Goal: Task Accomplishment & Management: Manage account settings

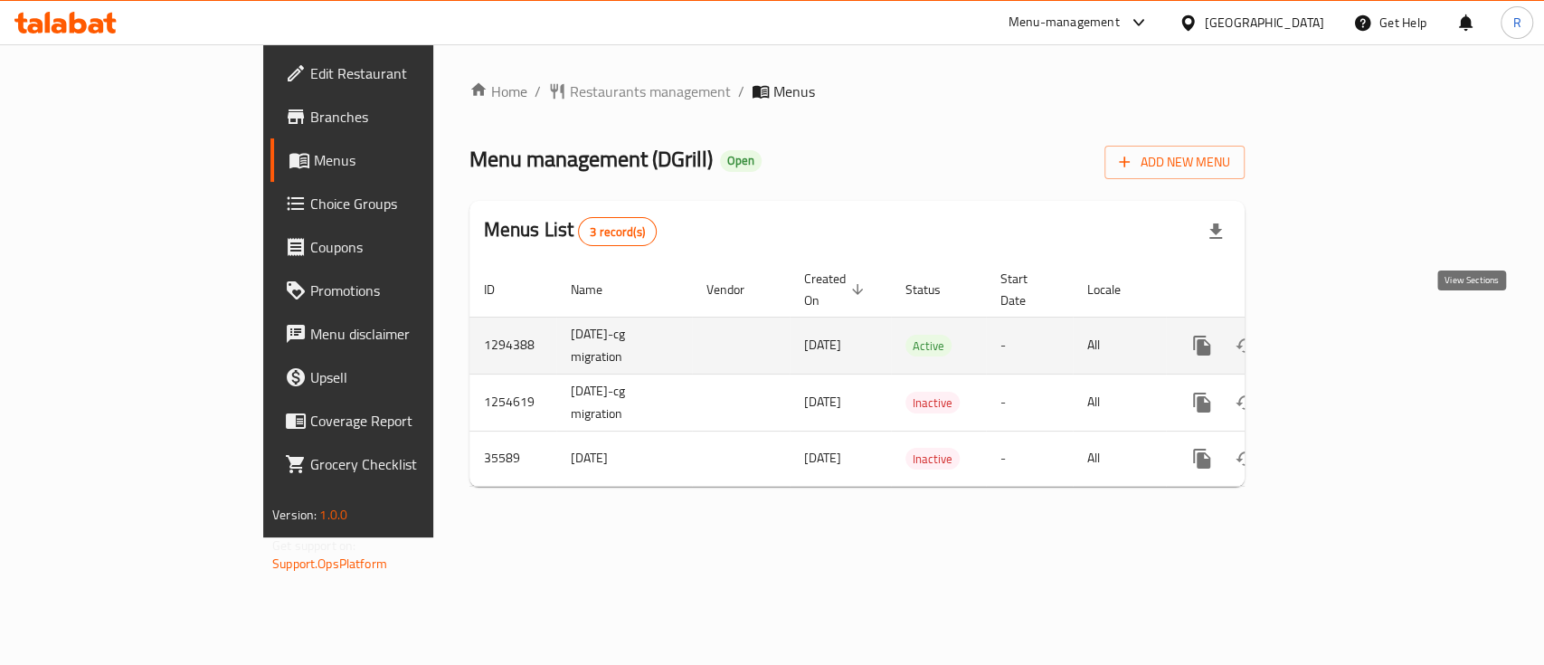
click at [1340, 337] on icon "enhanced table" at bounding box center [1332, 345] width 16 height 16
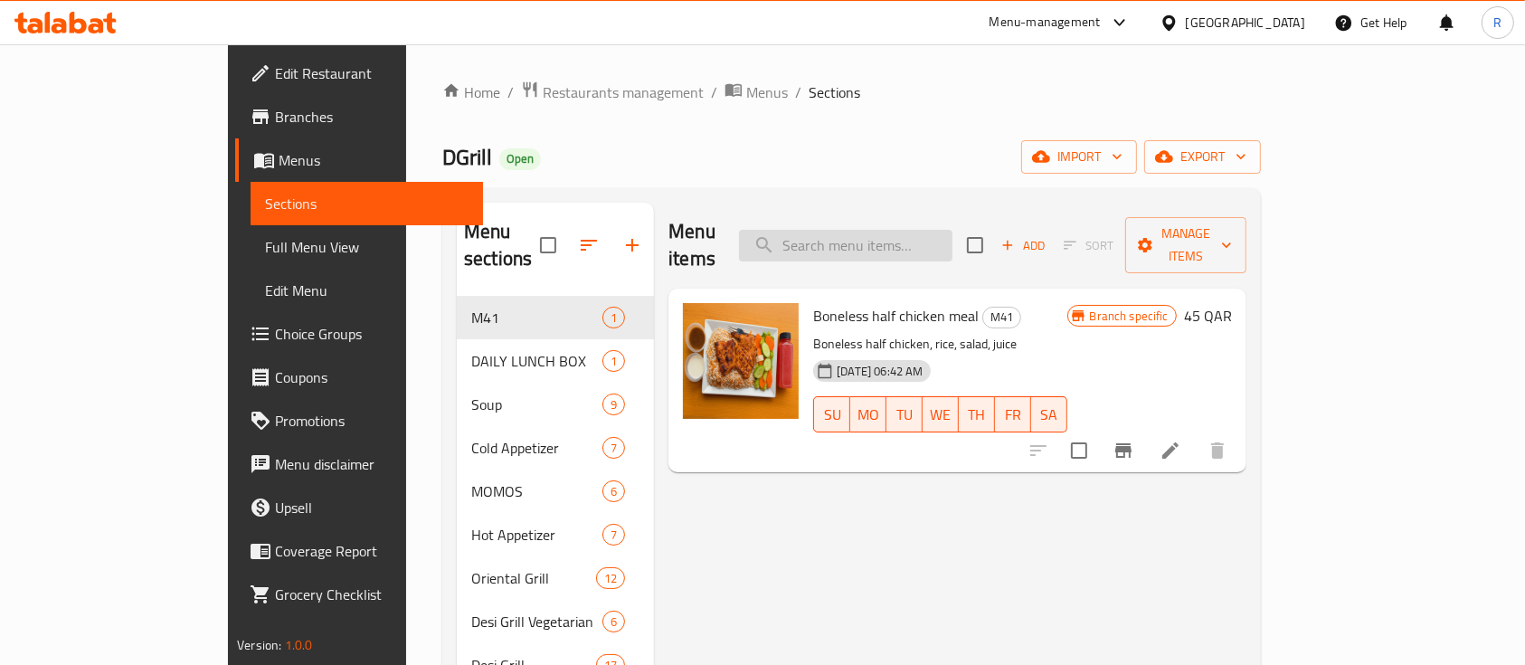
click at [897, 230] on input "search" at bounding box center [845, 246] width 213 height 32
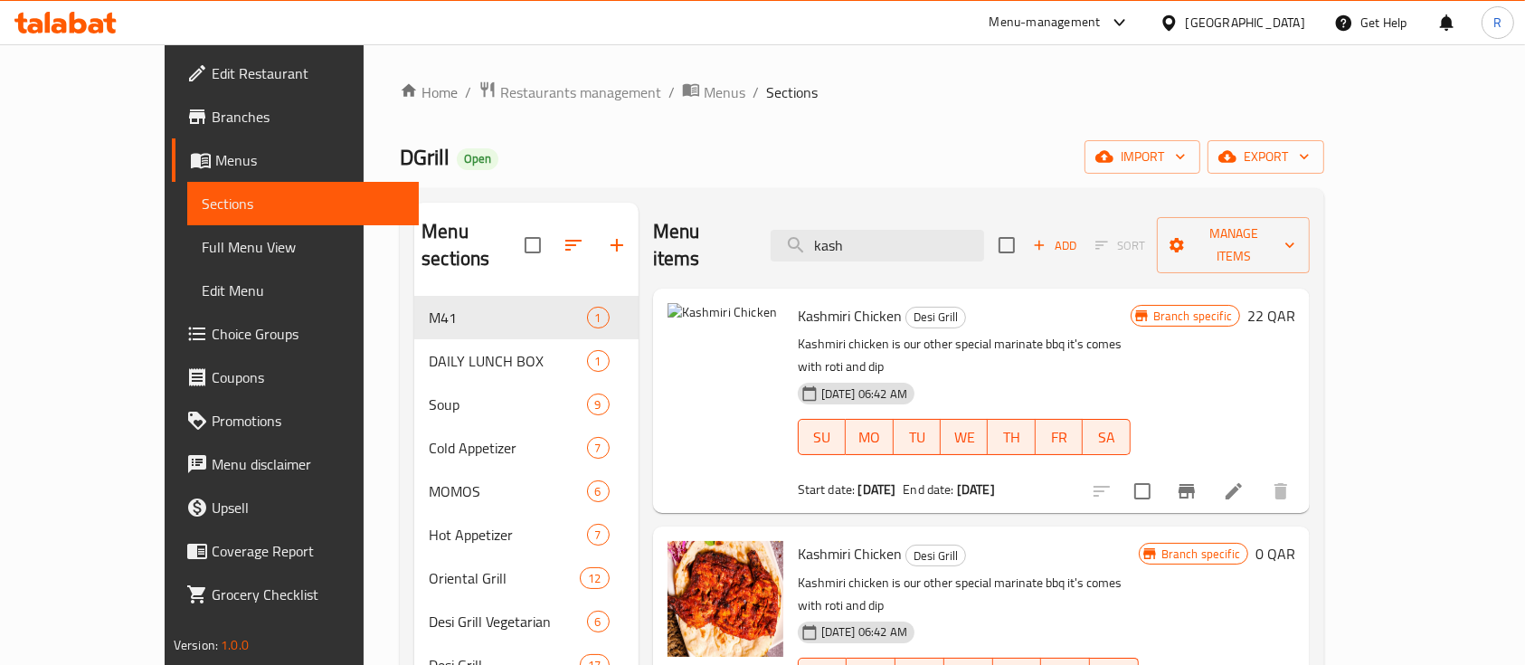
type input "kash"
click at [1259, 475] on li at bounding box center [1233, 491] width 51 height 33
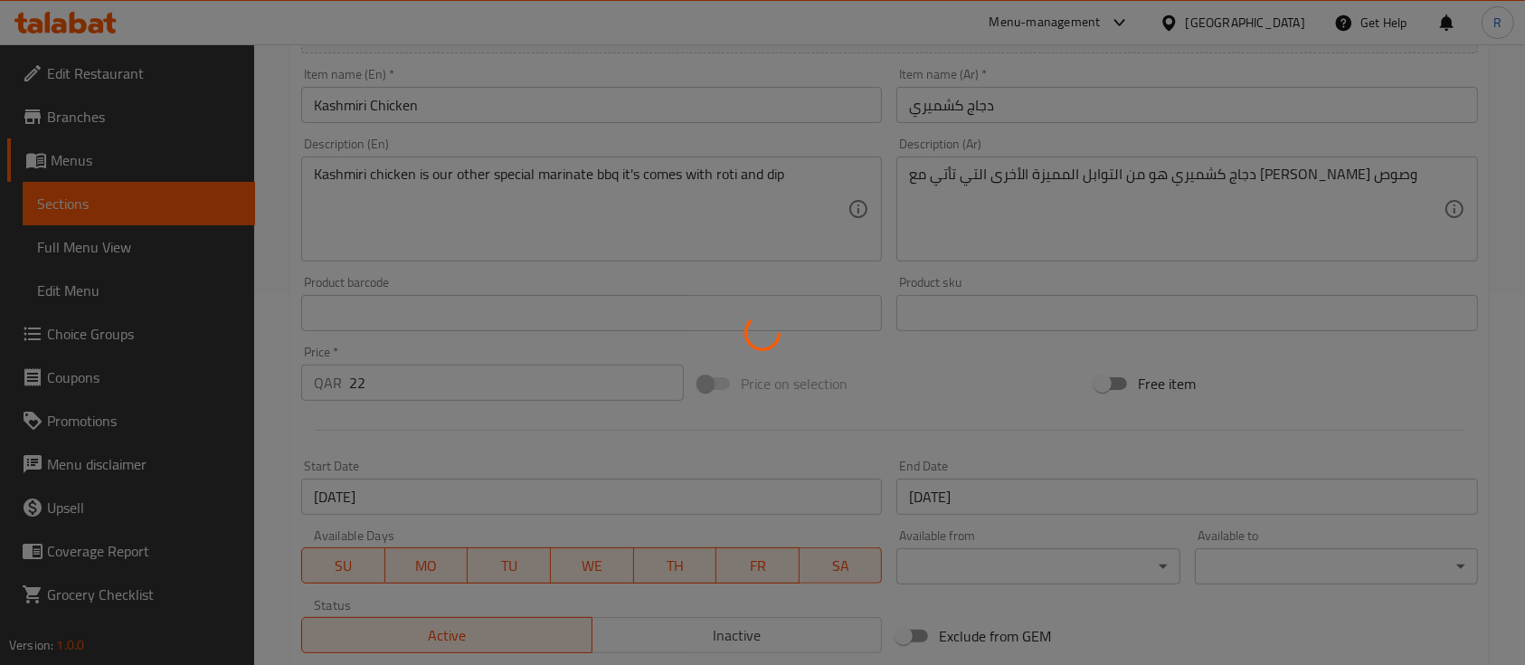
scroll to position [374, 0]
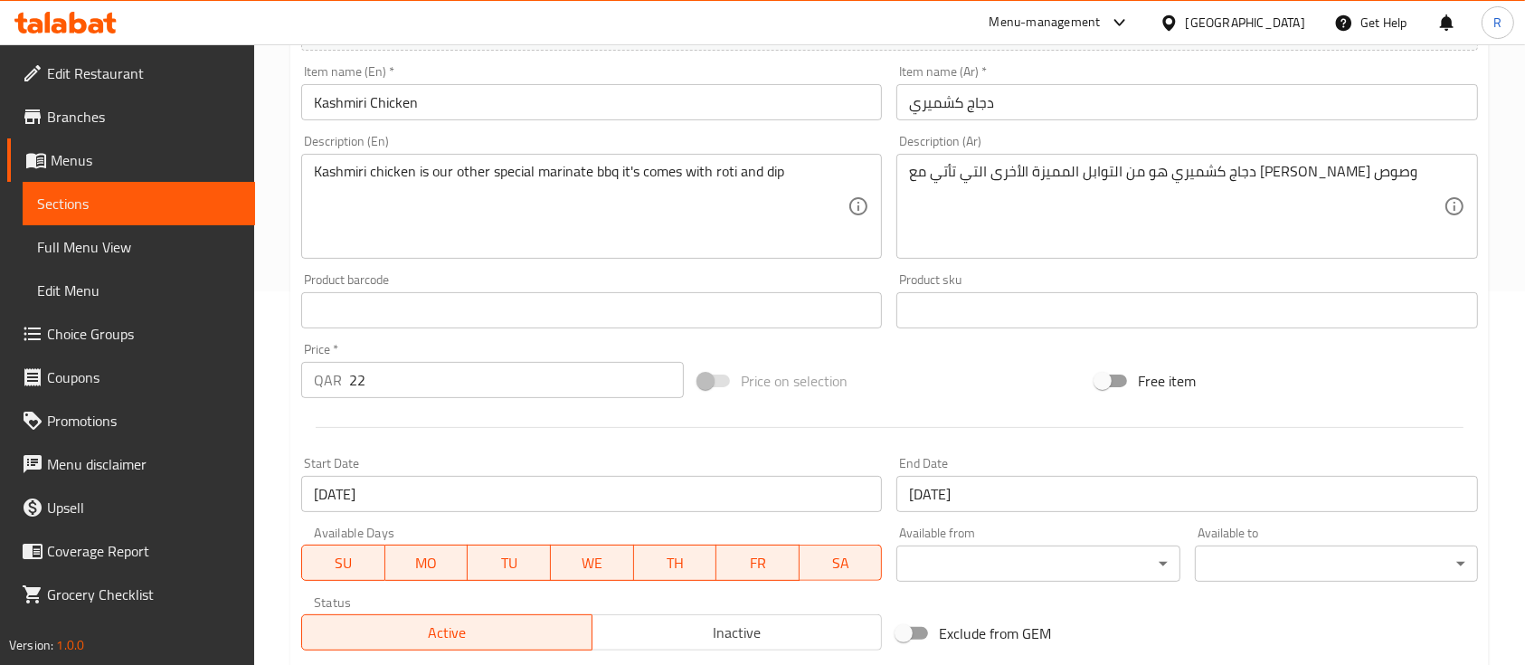
click at [402, 498] on input "[DATE]" at bounding box center [591, 494] width 581 height 36
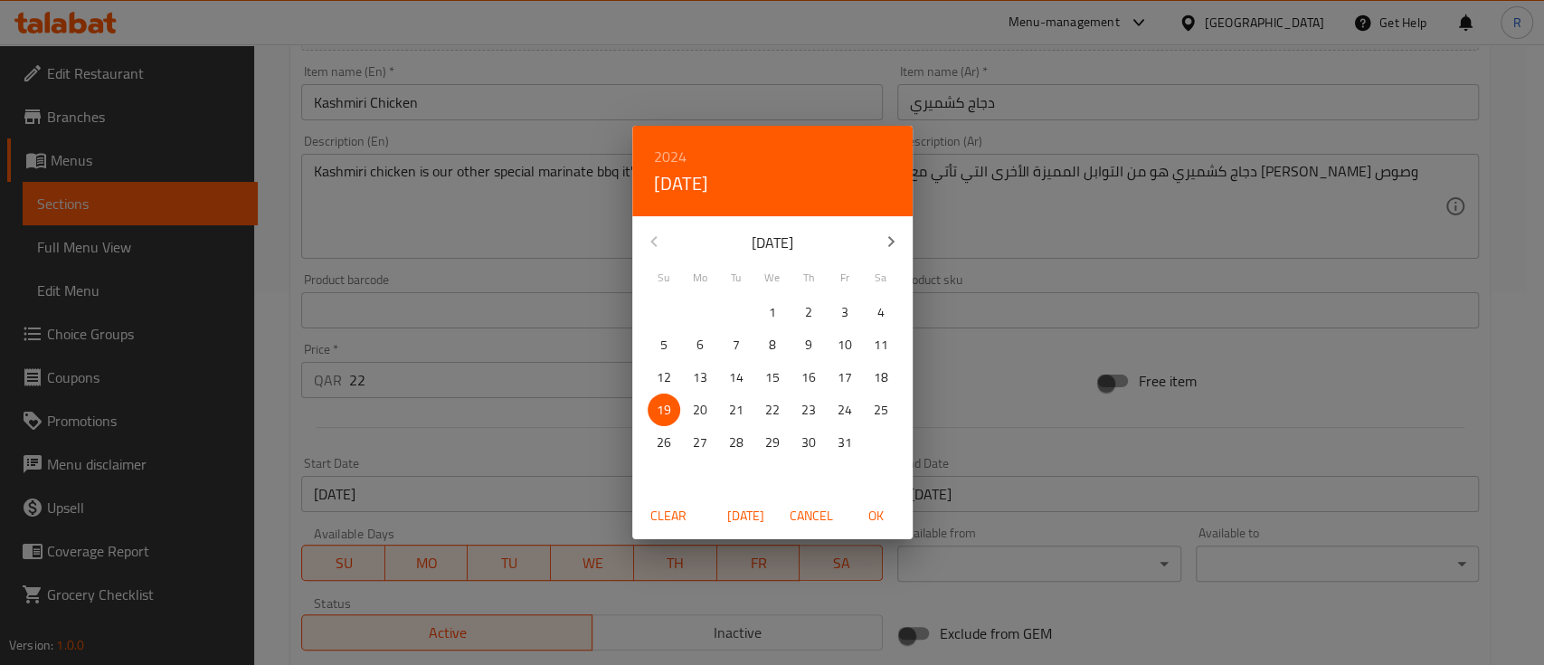
click at [675, 515] on span "Clear" at bounding box center [668, 516] width 43 height 23
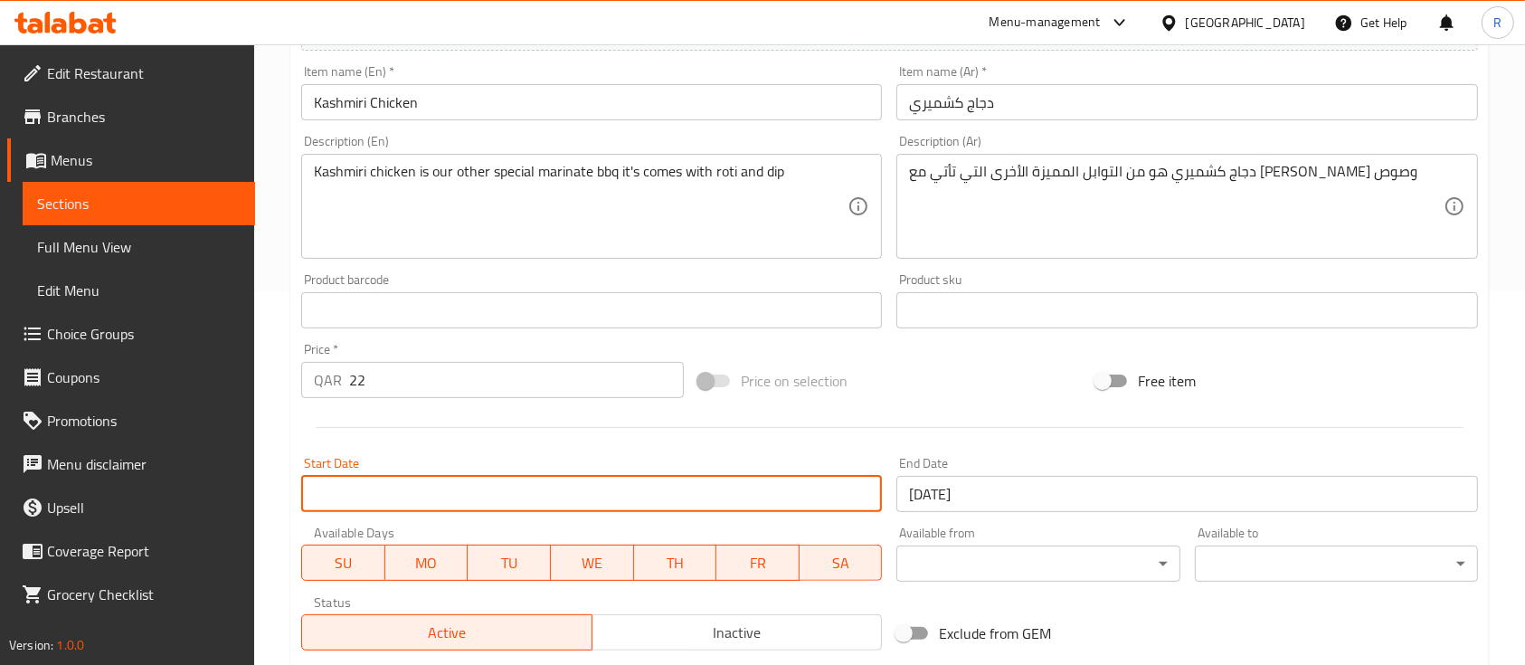
click at [919, 497] on input "[DATE]" at bounding box center [1186, 494] width 581 height 36
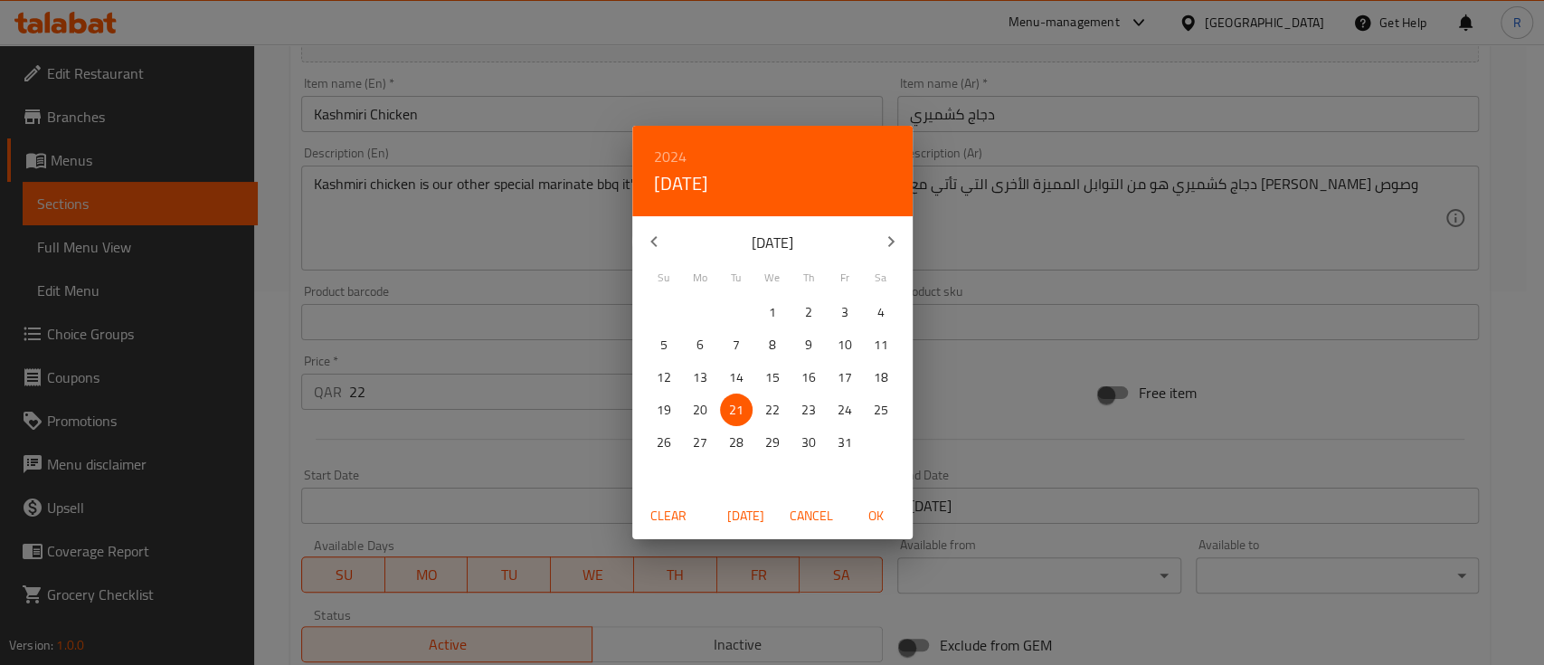
click at [666, 513] on span "Clear" at bounding box center [668, 516] width 43 height 23
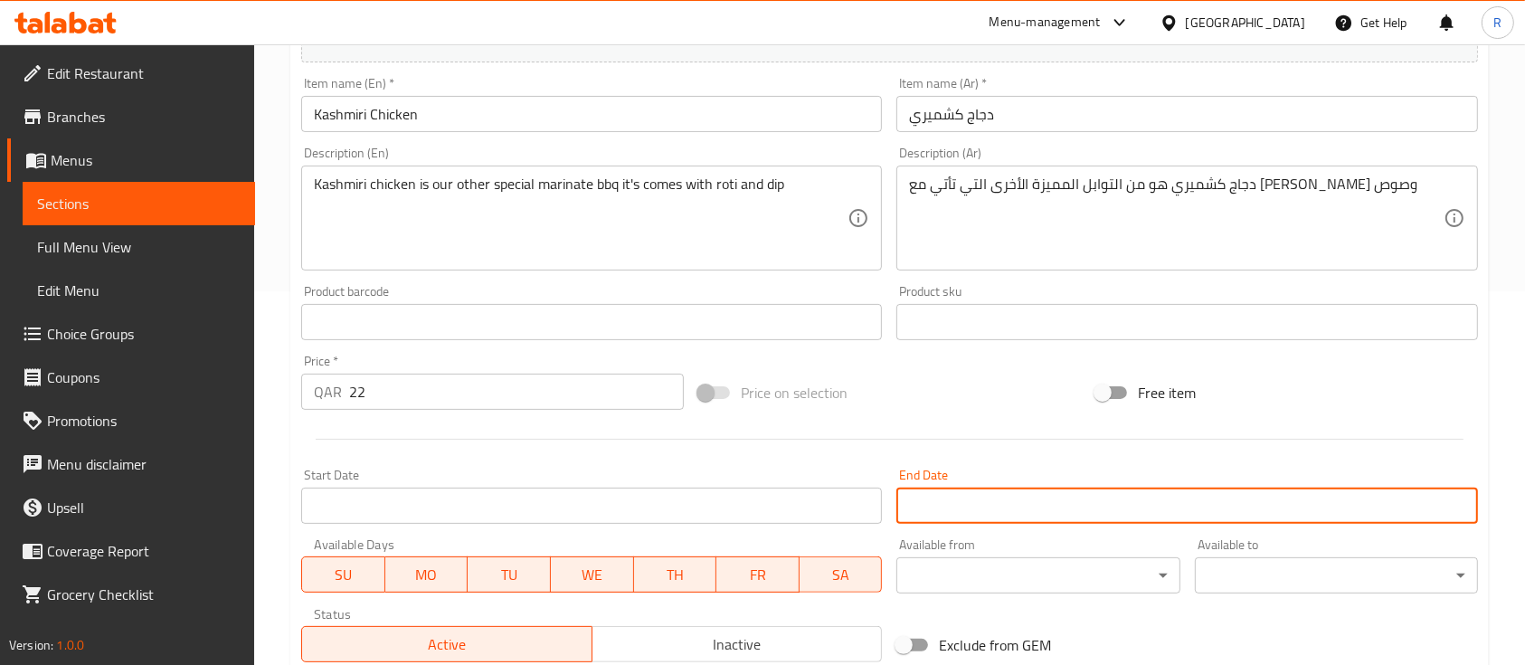
scroll to position [638, 0]
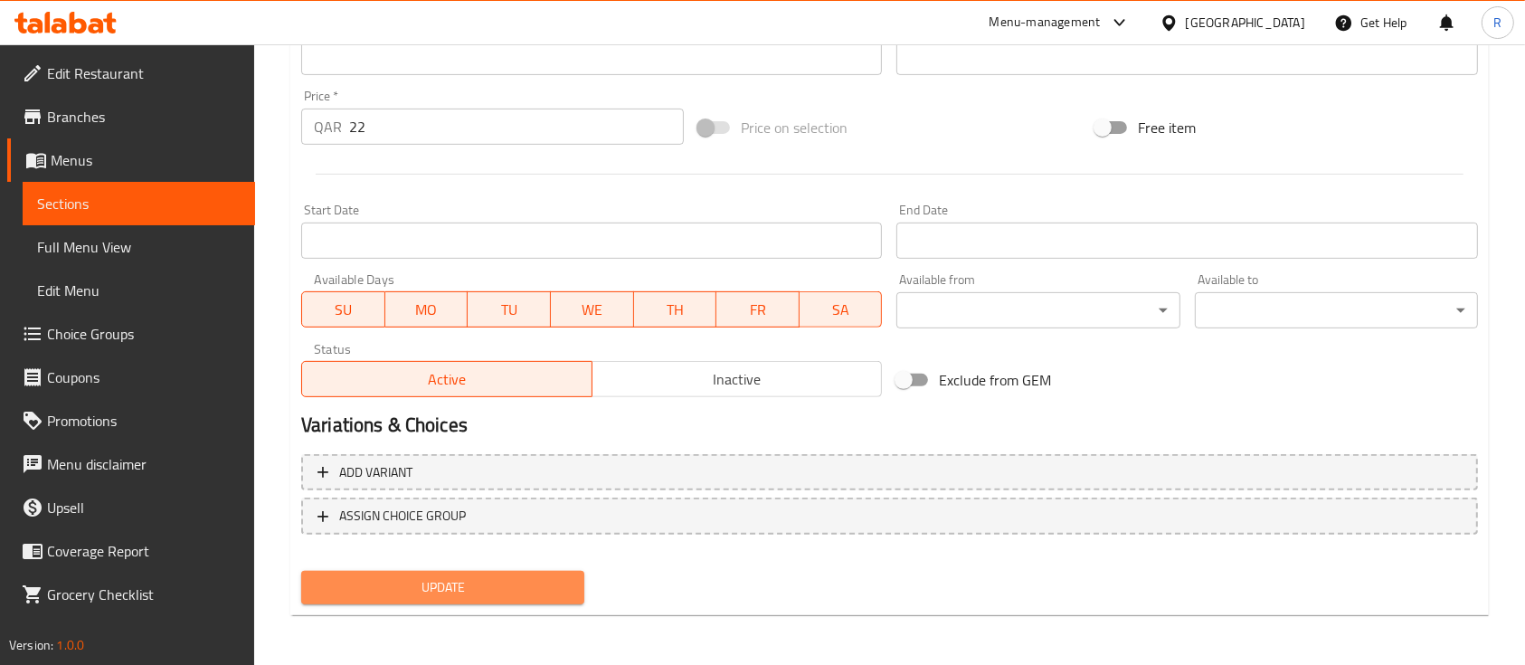
click at [421, 587] on span "Update" at bounding box center [443, 587] width 254 height 23
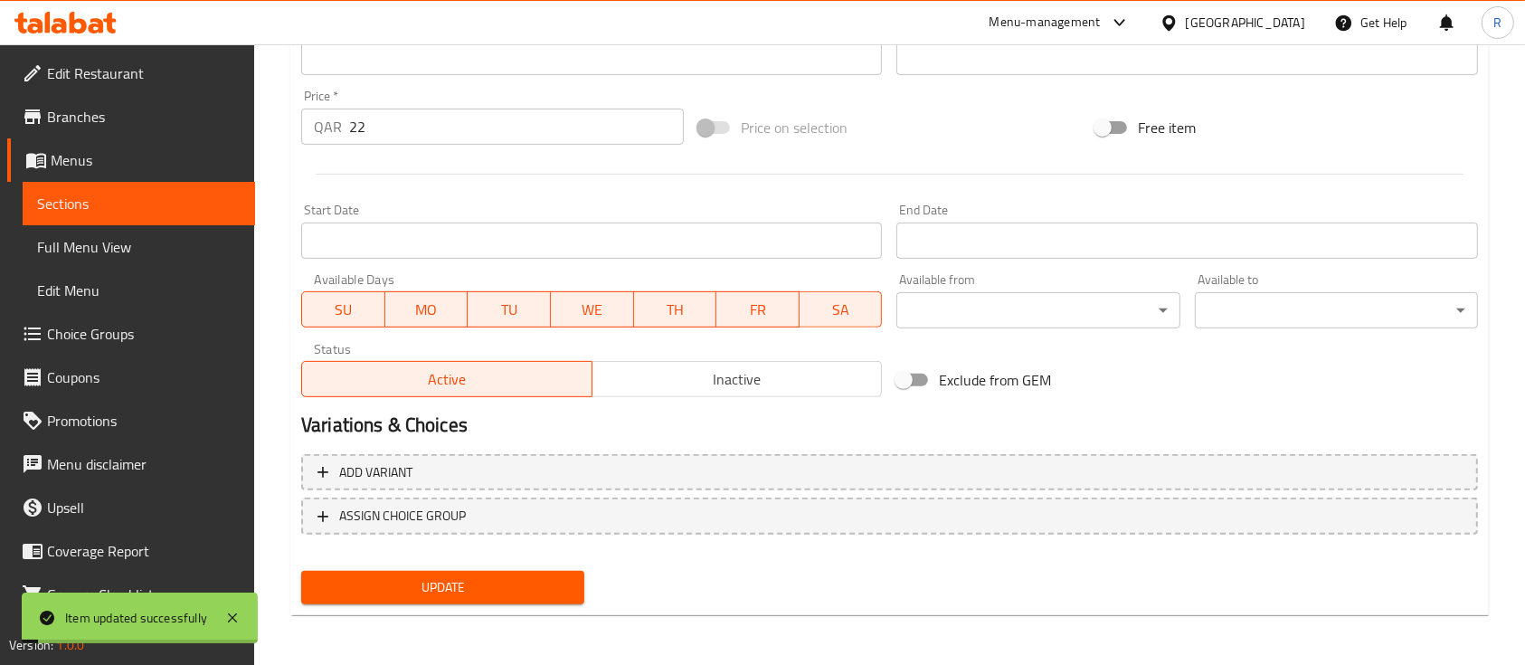
scroll to position [0, 0]
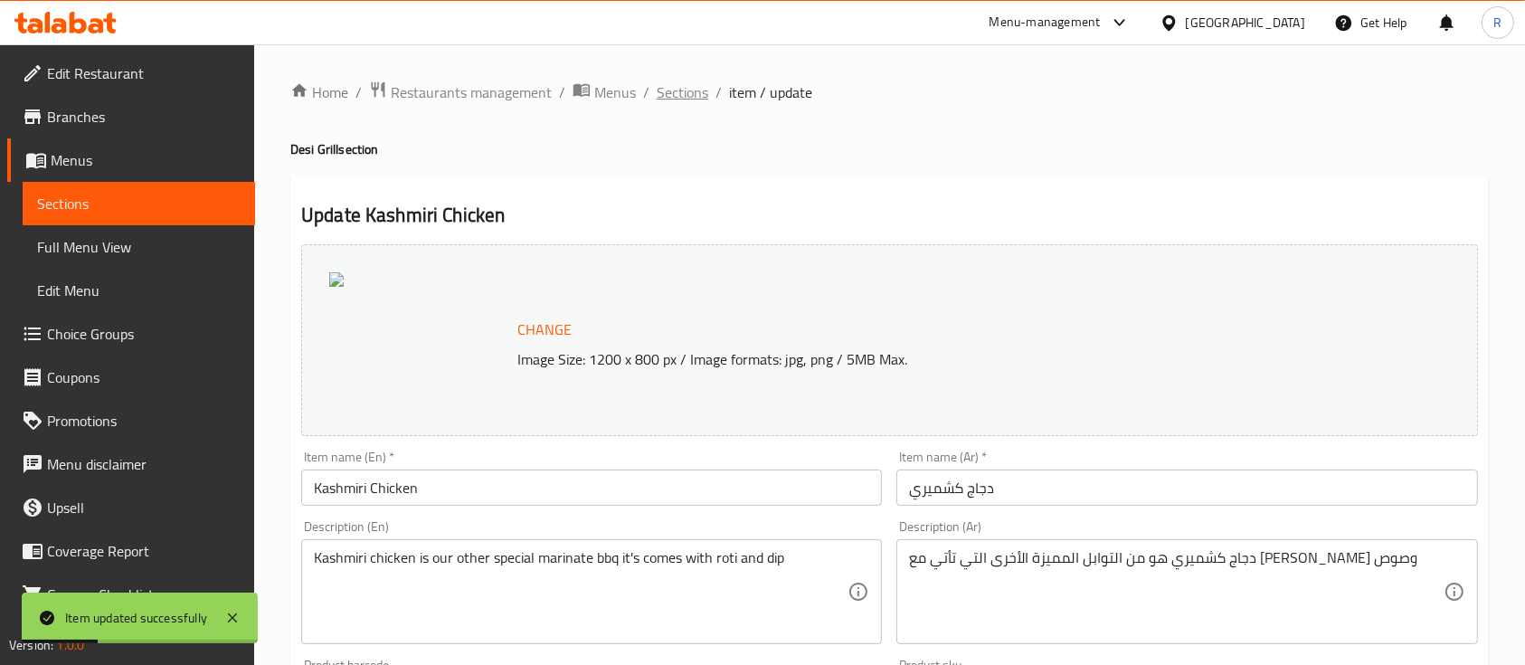
click at [685, 94] on span "Sections" at bounding box center [683, 92] width 52 height 22
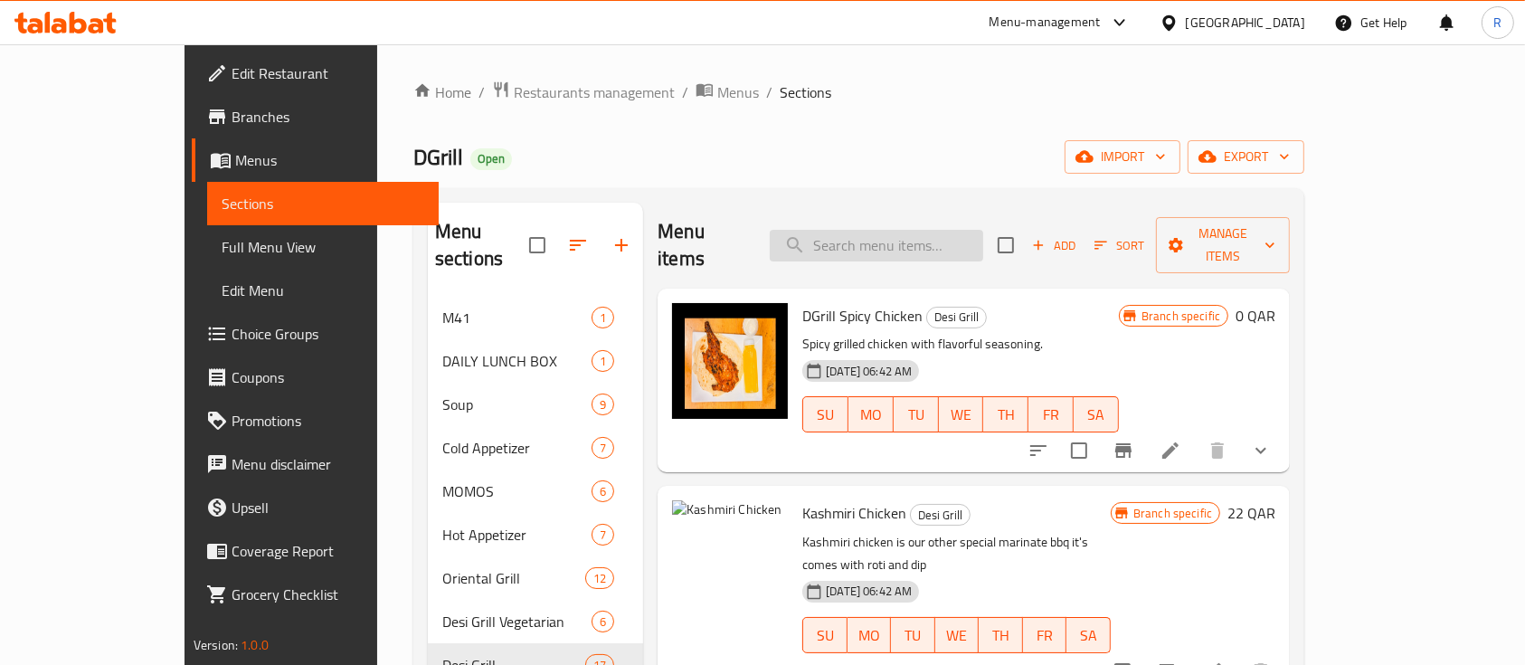
click at [922, 230] on input "search" at bounding box center [876, 246] width 213 height 32
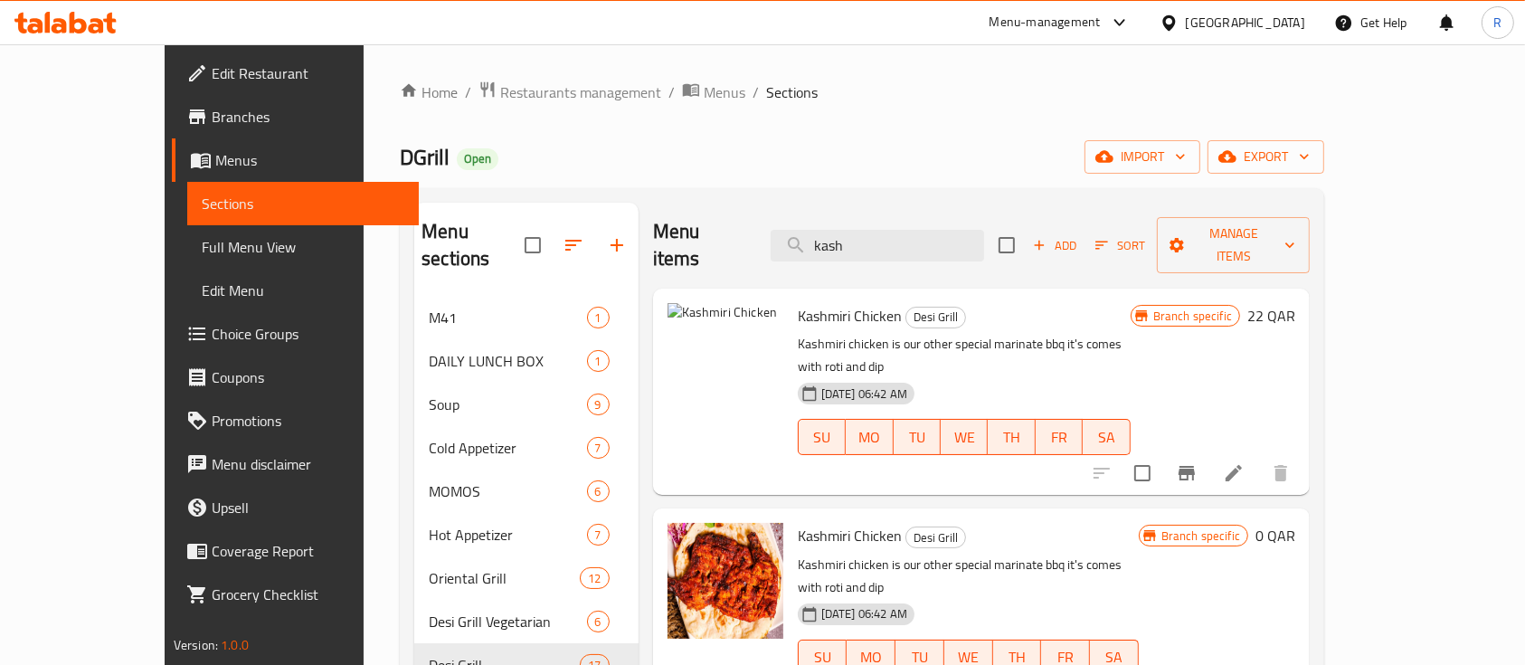
scroll to position [60, 0]
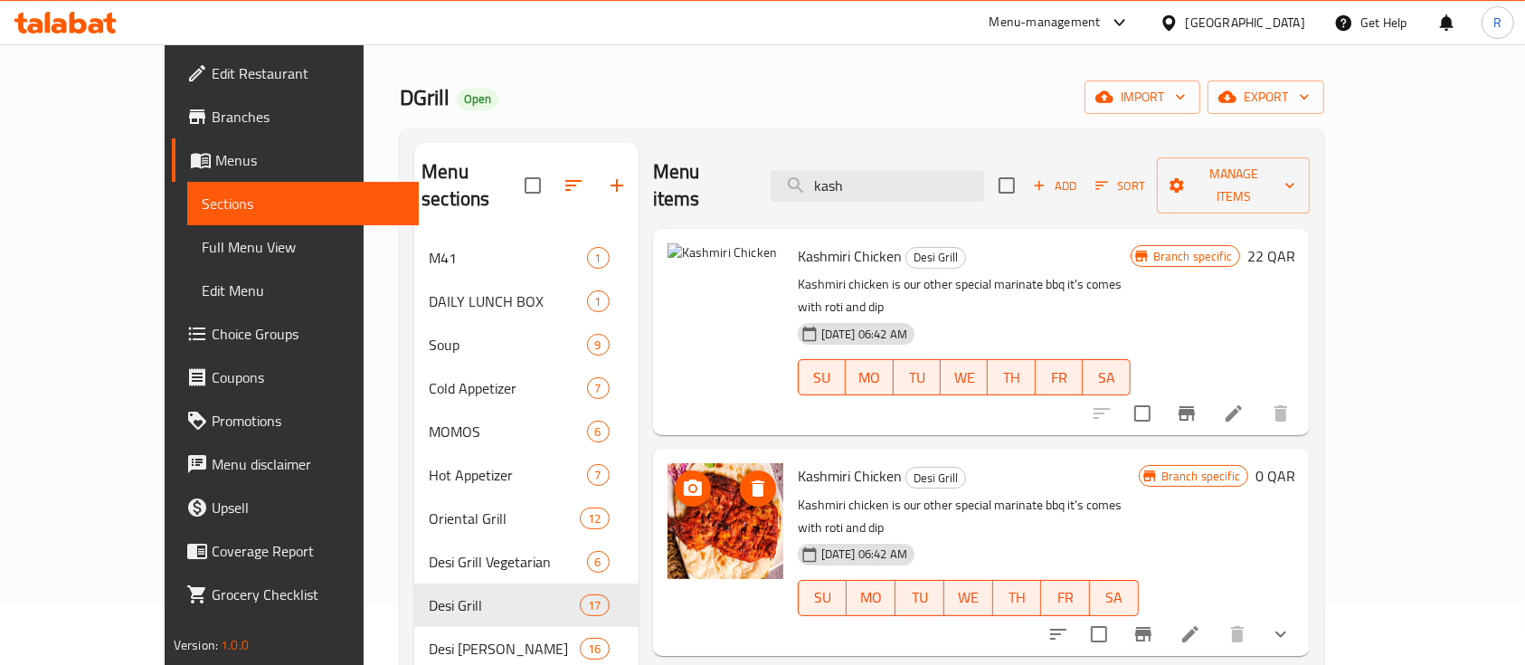
type input "kash"
drag, startPoint x: 693, startPoint y: 478, endPoint x: 674, endPoint y: 480, distance: 19.1
click at [674, 480] on img at bounding box center [725, 521] width 116 height 116
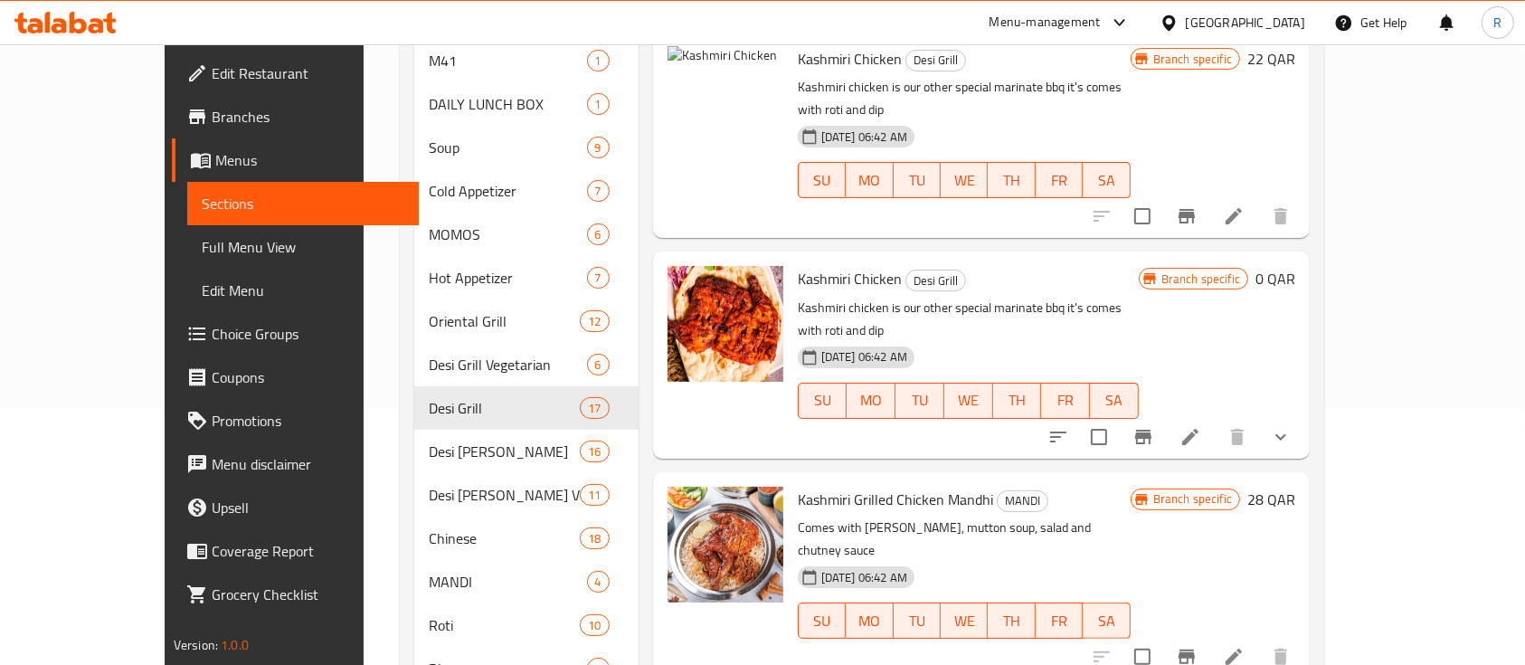
scroll to position [241, 0]
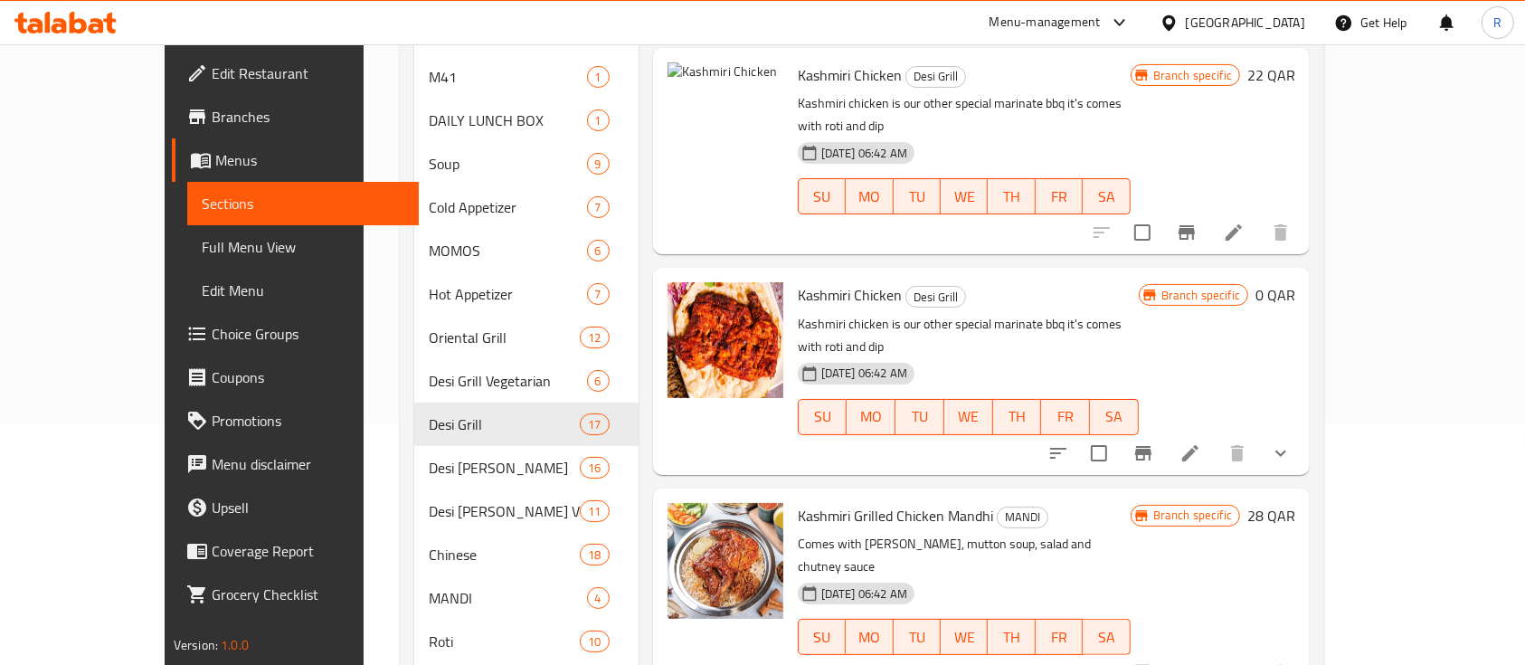
click at [656, 268] on div "Kashmiri Chicken Desi Grill Kashmiri chicken is our other special marinate bbq …" at bounding box center [981, 371] width 657 height 206
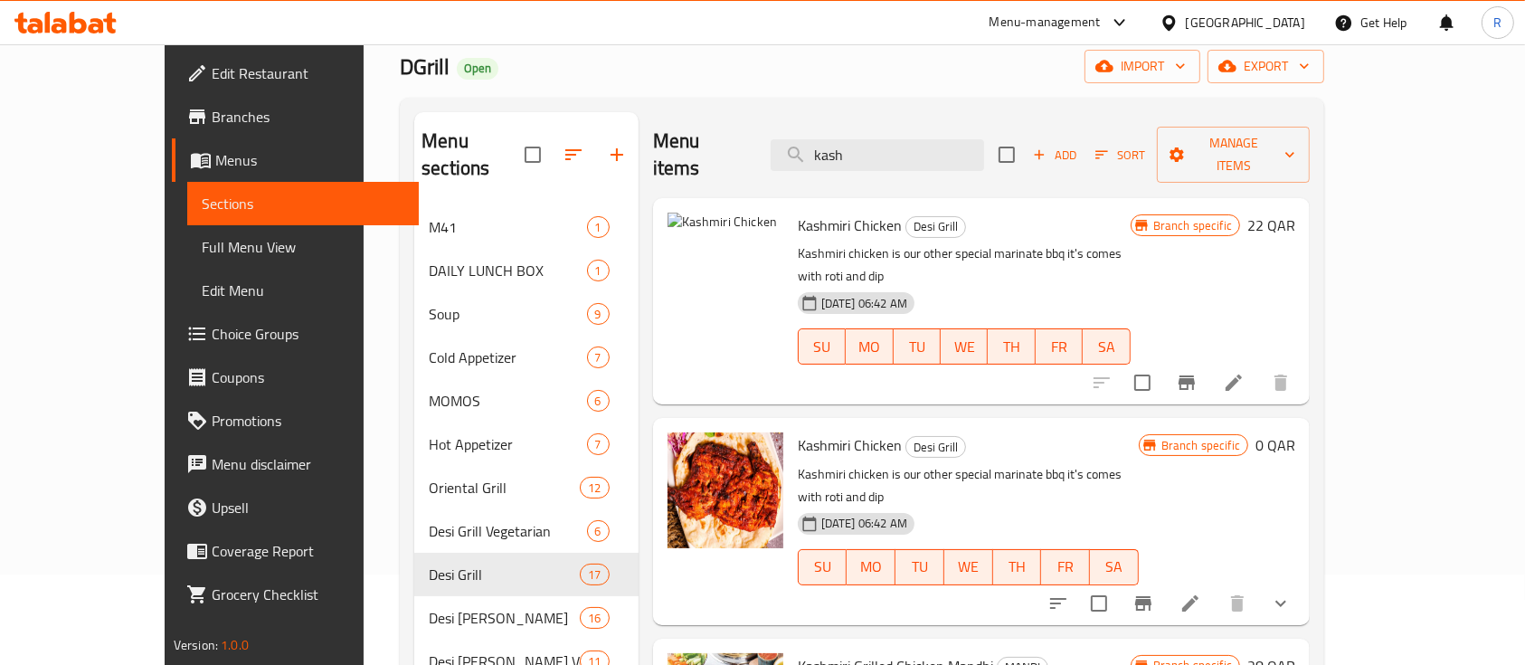
scroll to position [88, 0]
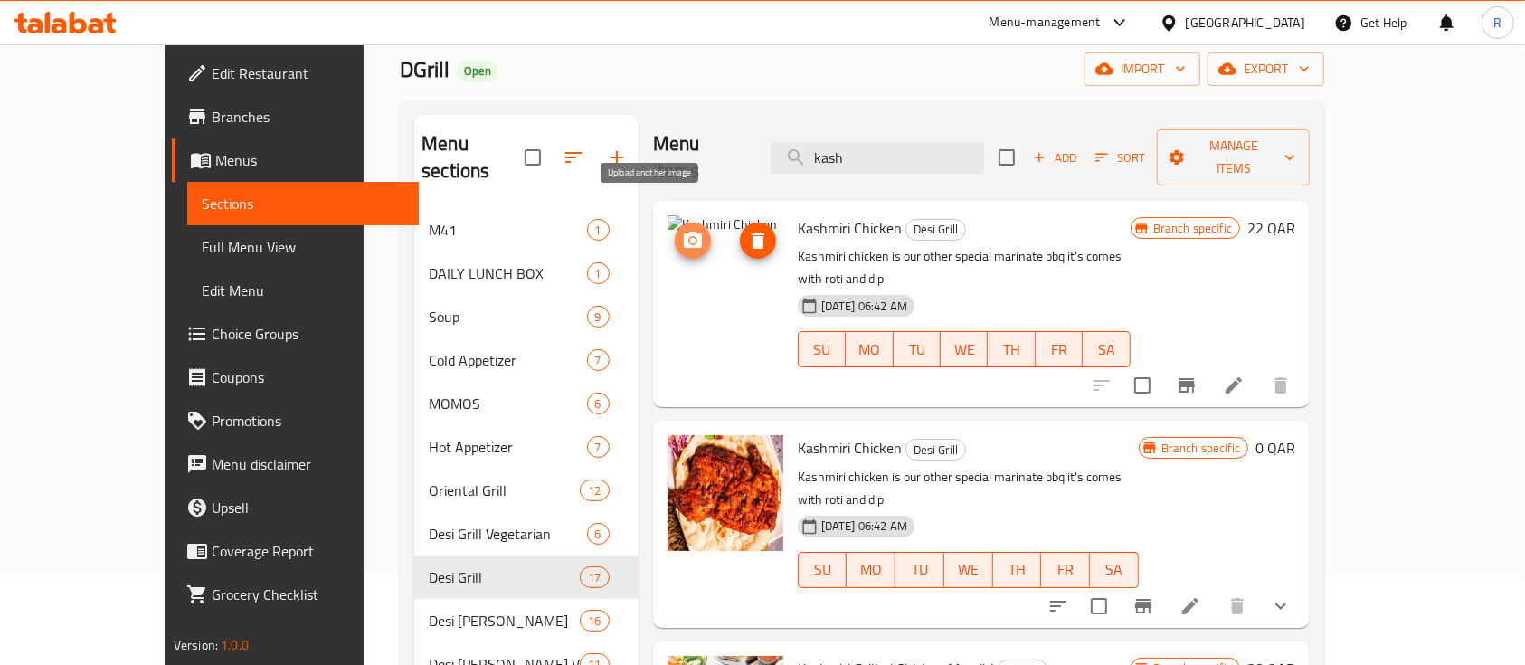
click at [675, 222] on button "upload picture" at bounding box center [693, 240] width 36 height 36
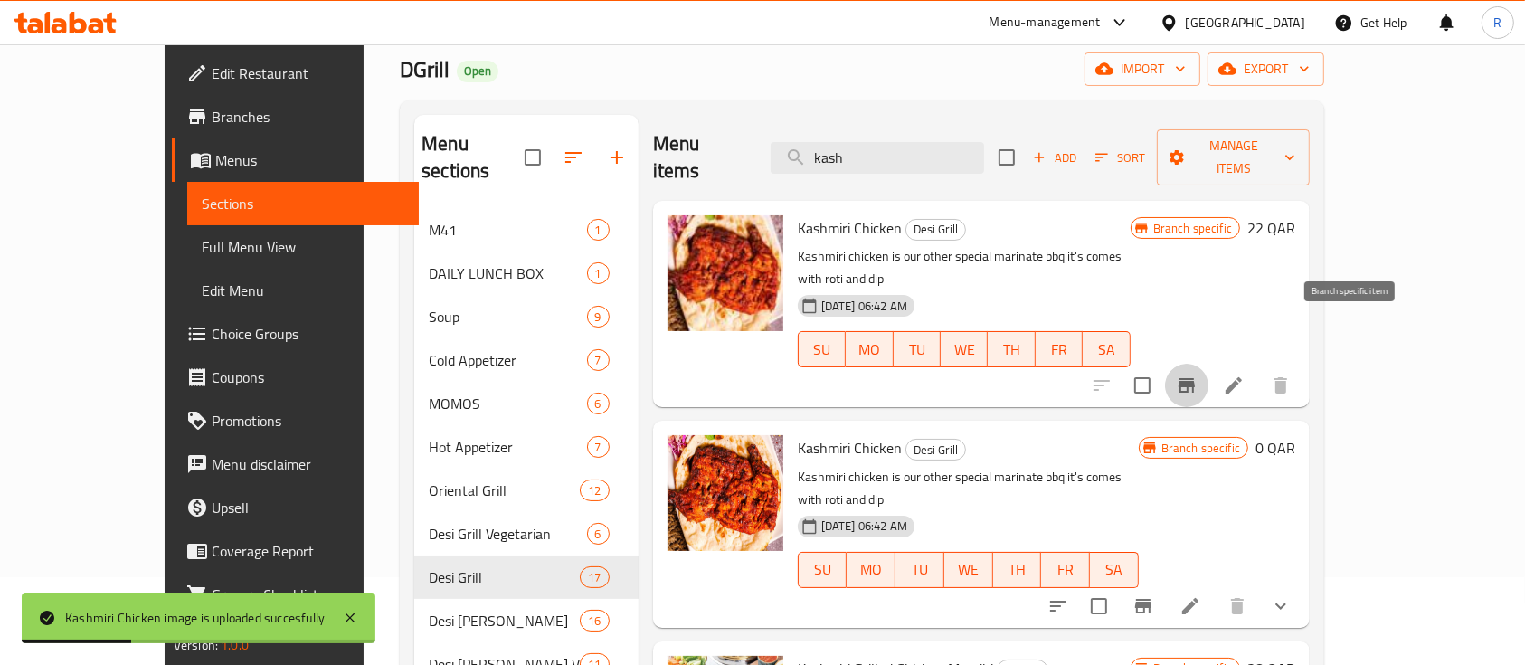
click at [1197, 374] on icon "Branch-specific-item" at bounding box center [1187, 385] width 22 height 22
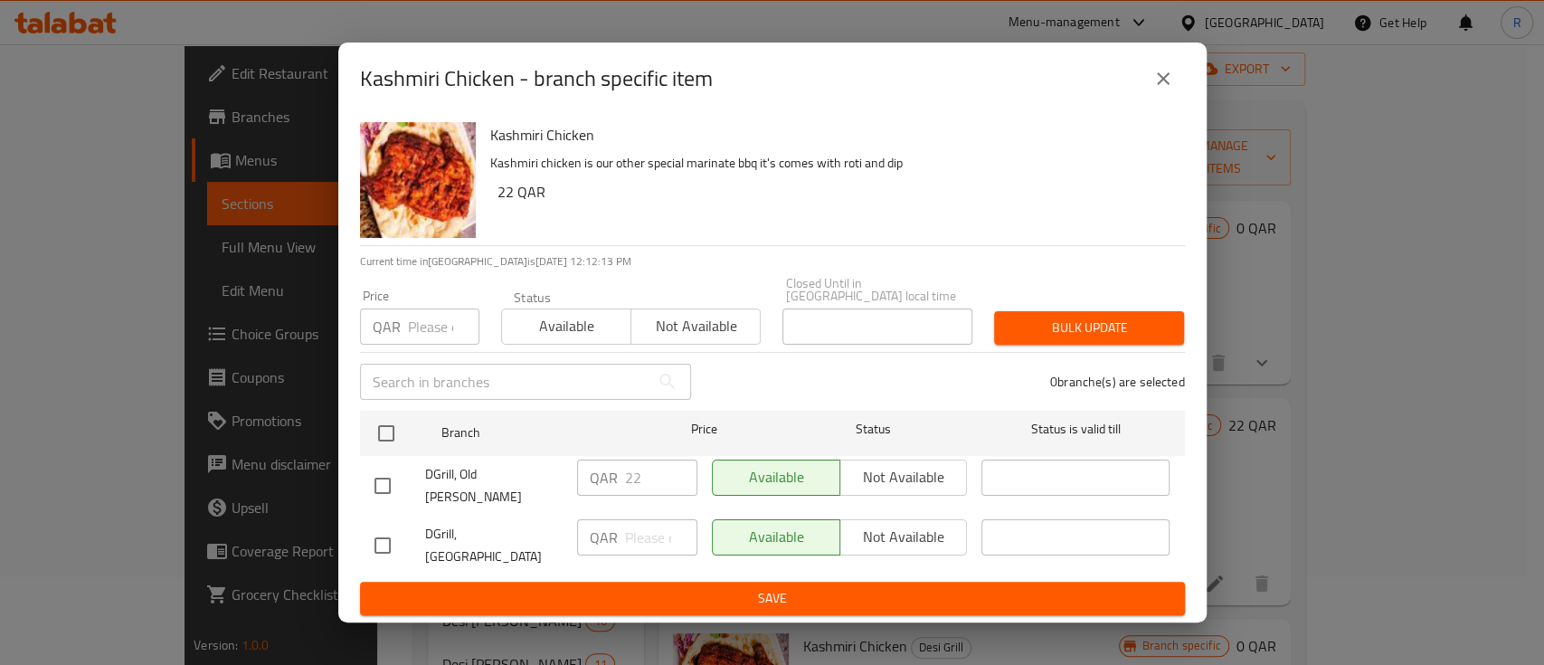
click at [385, 528] on input "checkbox" at bounding box center [383, 545] width 38 height 38
checkbox input "true"
click at [625, 534] on input "number" at bounding box center [661, 537] width 72 height 36
type input "22"
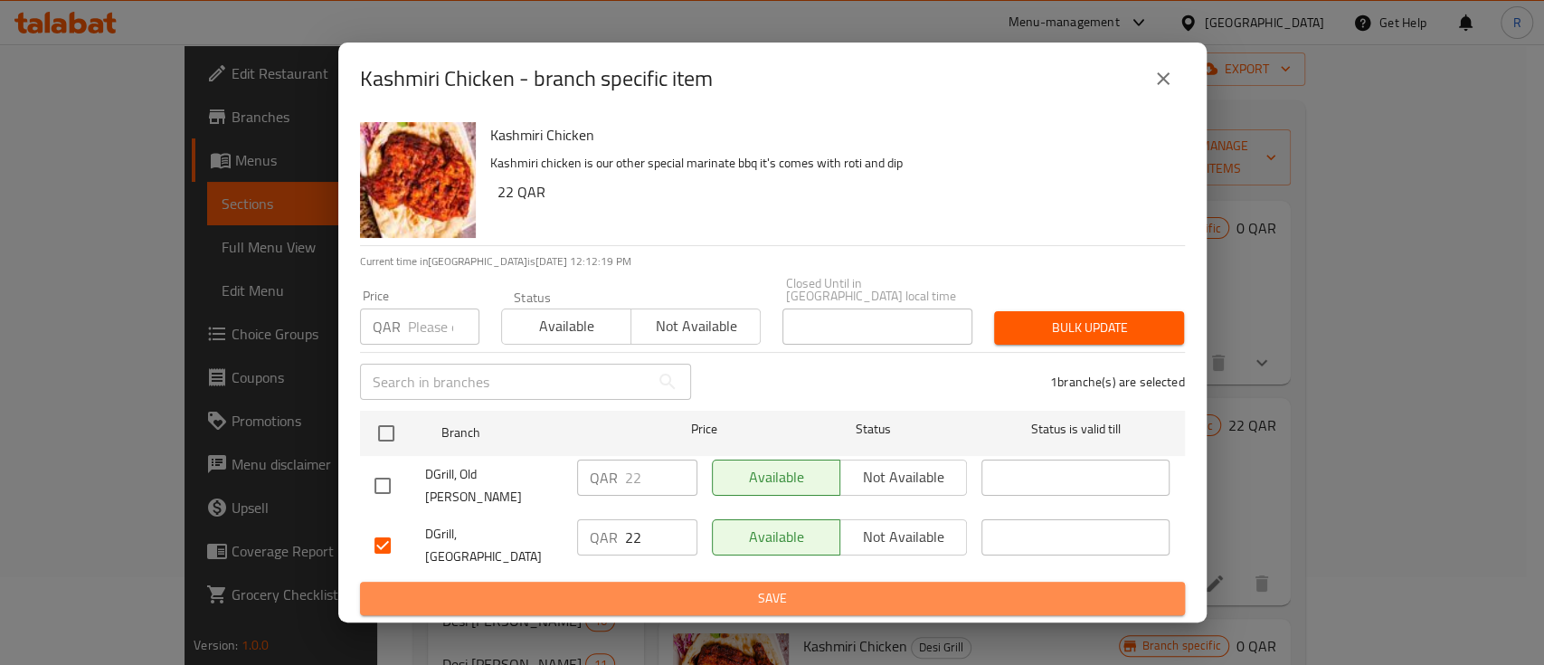
click at [716, 587] on span "Save" at bounding box center [772, 598] width 796 height 23
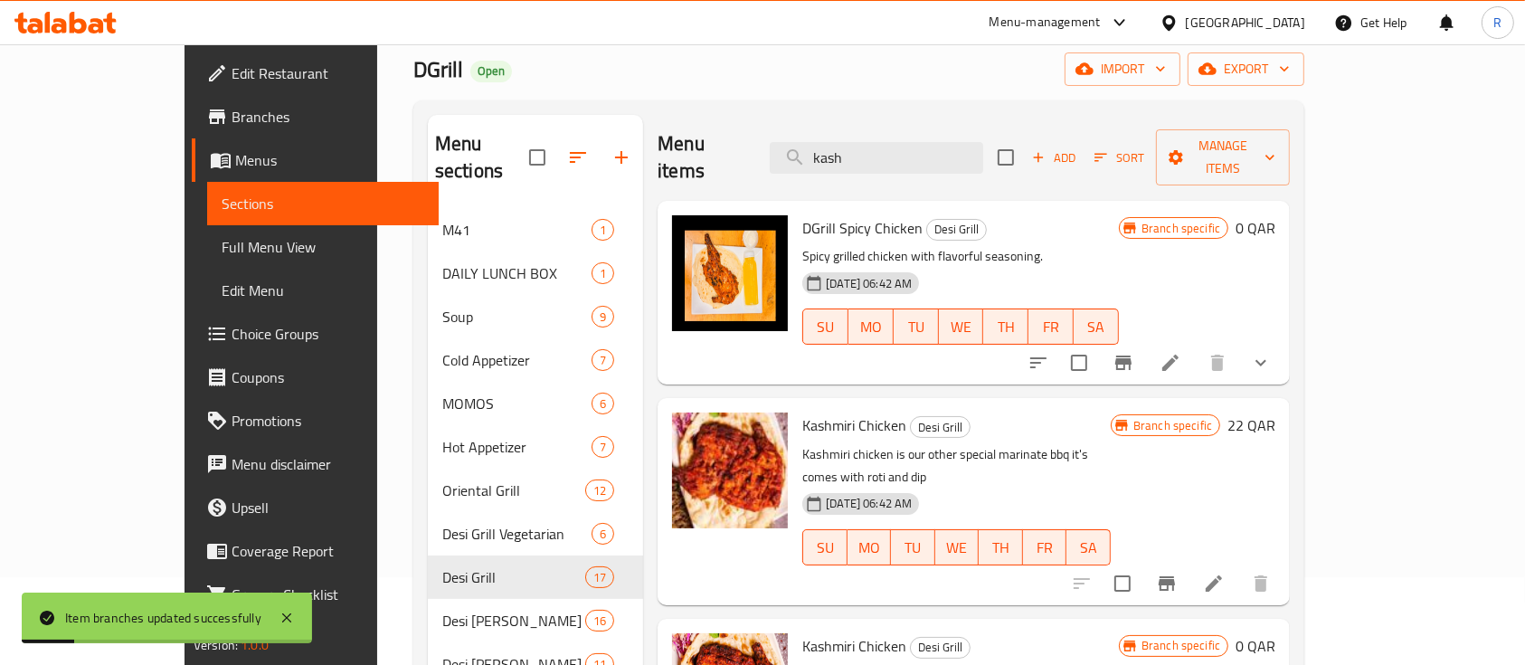
scroll to position [0, 0]
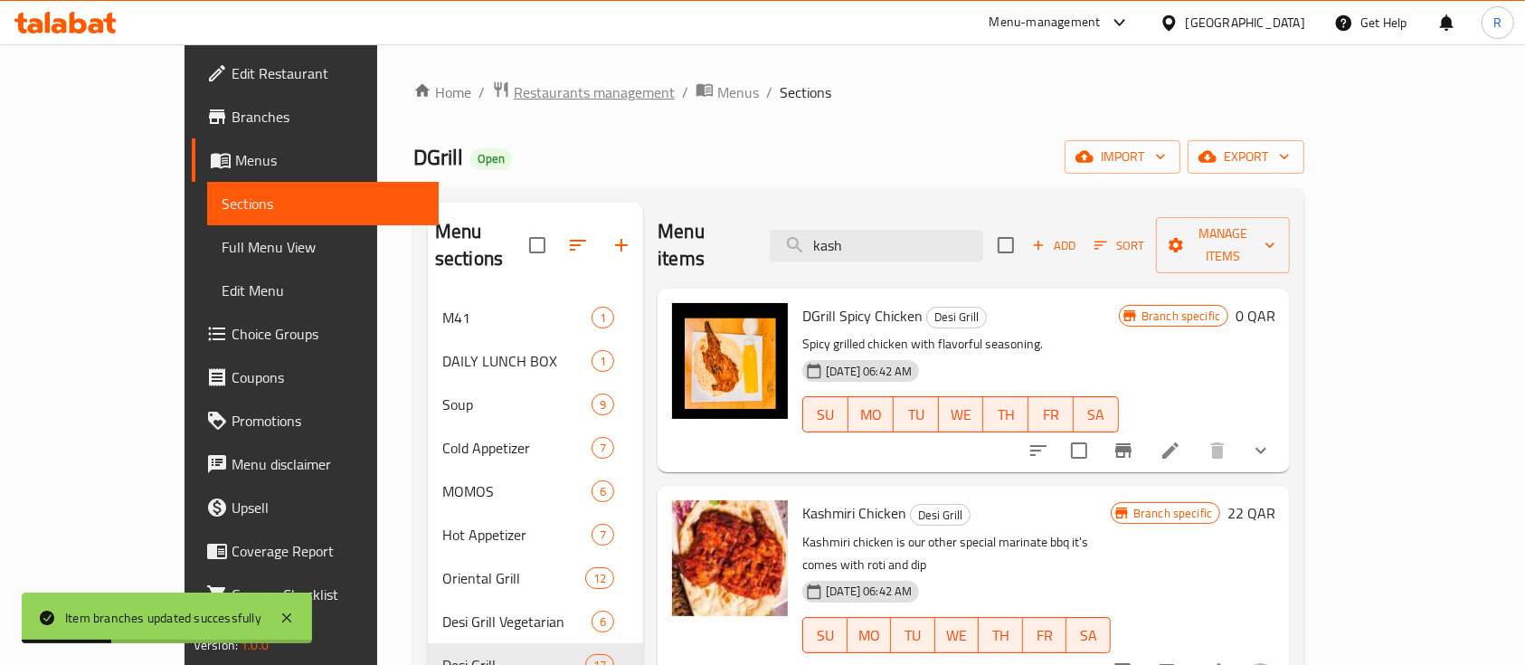
click at [514, 96] on span "Restaurants management" at bounding box center [594, 92] width 161 height 22
